Goal: Transaction & Acquisition: Purchase product/service

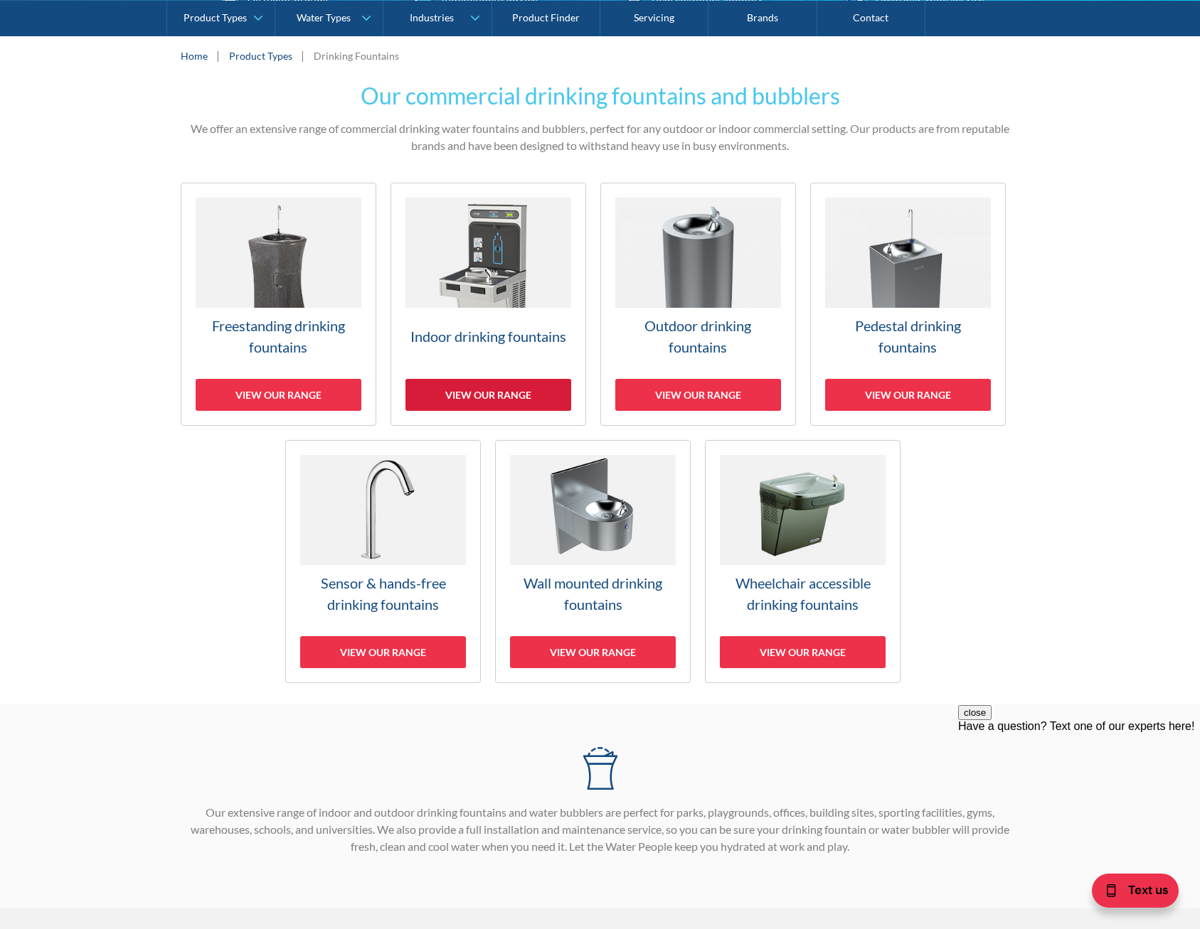
click at [493, 398] on div "View our range" at bounding box center [488, 395] width 166 height 32
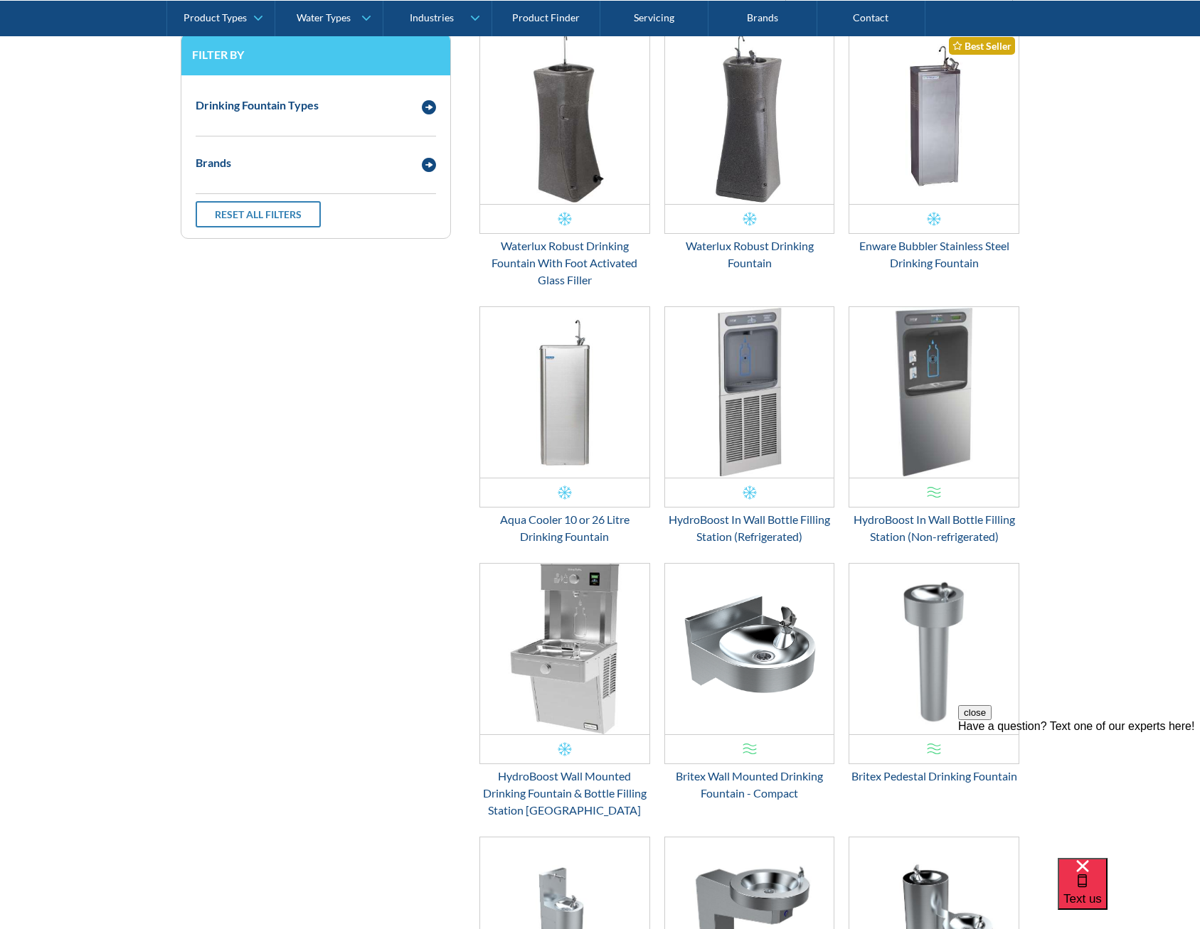
scroll to position [598, 0]
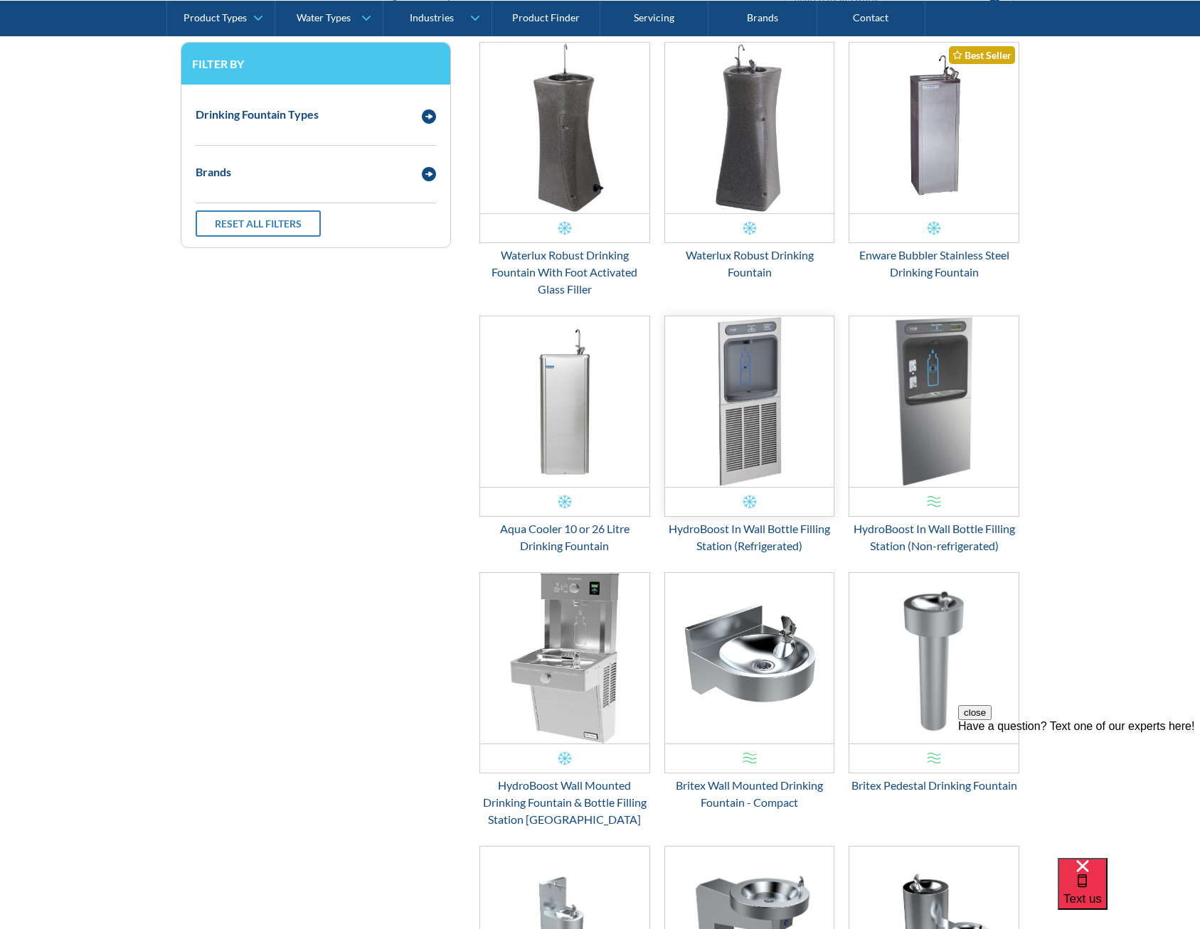
click at [783, 464] on img "Email Form 3" at bounding box center [749, 401] width 169 height 171
